Goal: Browse casually: Explore the website without a specific task or goal

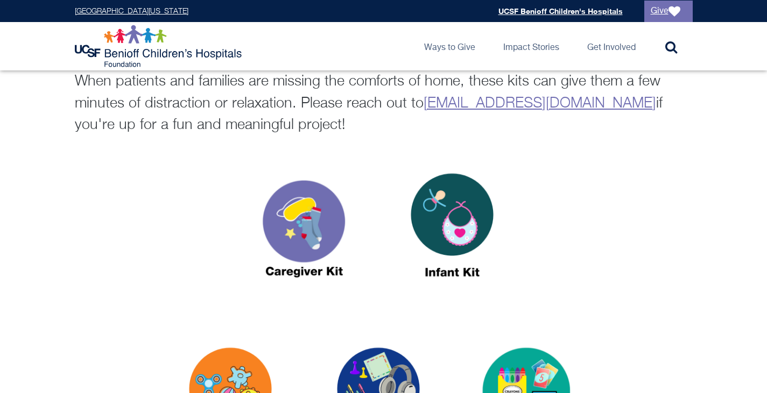
scroll to position [377, 0]
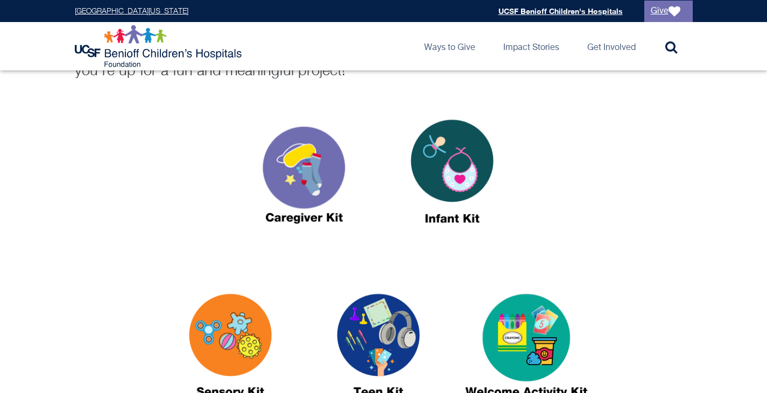
click at [311, 183] on img at bounding box center [304, 176] width 135 height 155
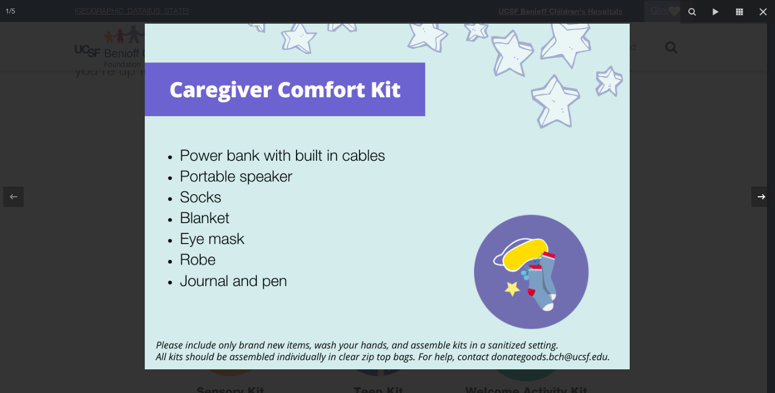
click at [762, 194] on icon at bounding box center [761, 197] width 13 height 13
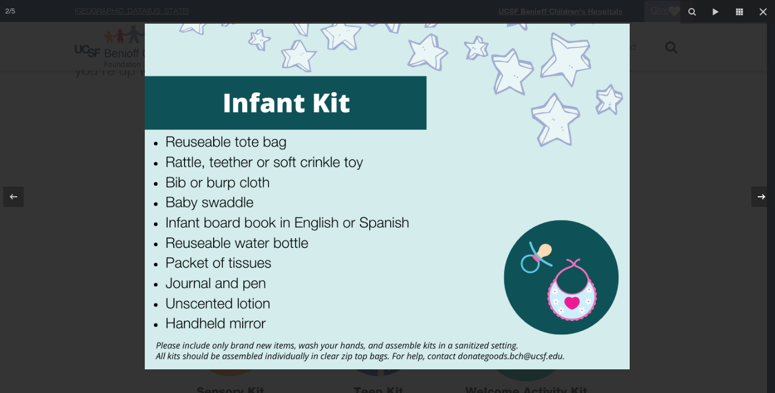
click at [761, 193] on icon at bounding box center [761, 197] width 13 height 13
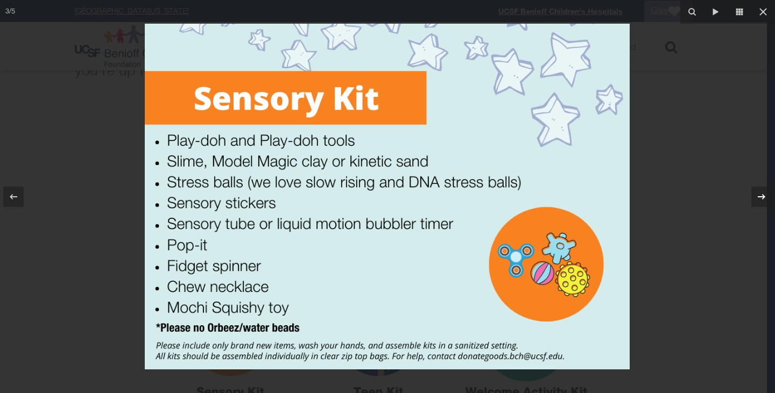
click at [760, 193] on icon at bounding box center [761, 197] width 13 height 13
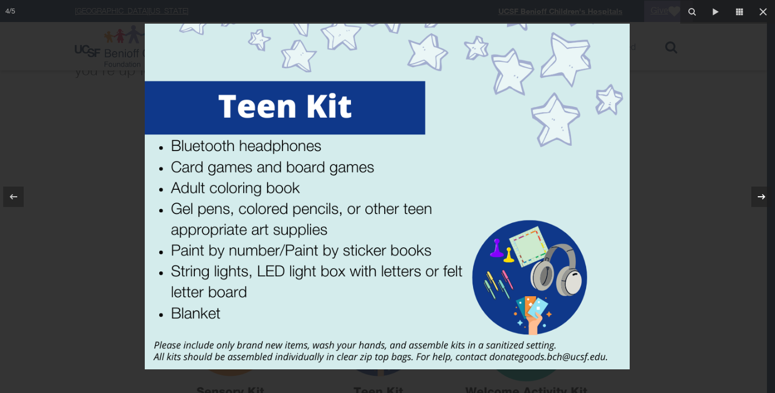
click at [760, 193] on icon at bounding box center [761, 197] width 13 height 13
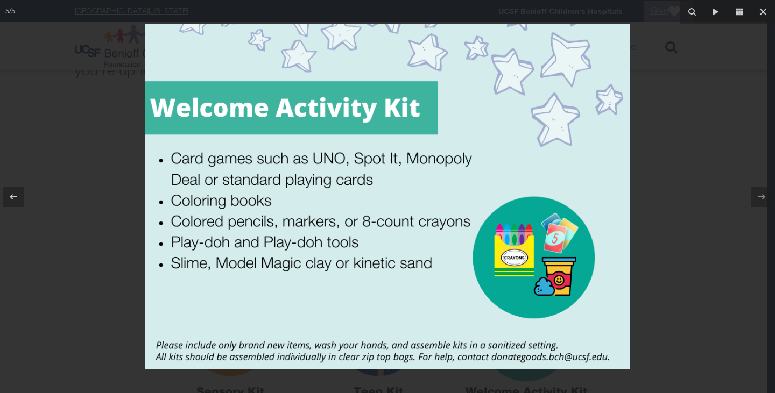
click at [732, 199] on div at bounding box center [387, 196] width 775 height 393
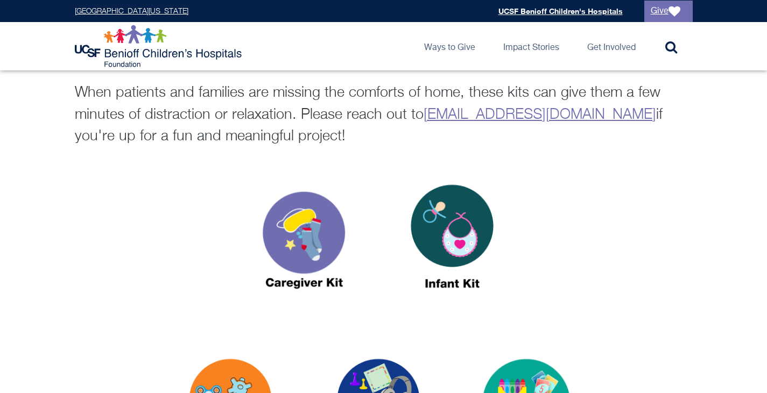
scroll to position [161, 0]
